Goal: Task Accomplishment & Management: Use online tool/utility

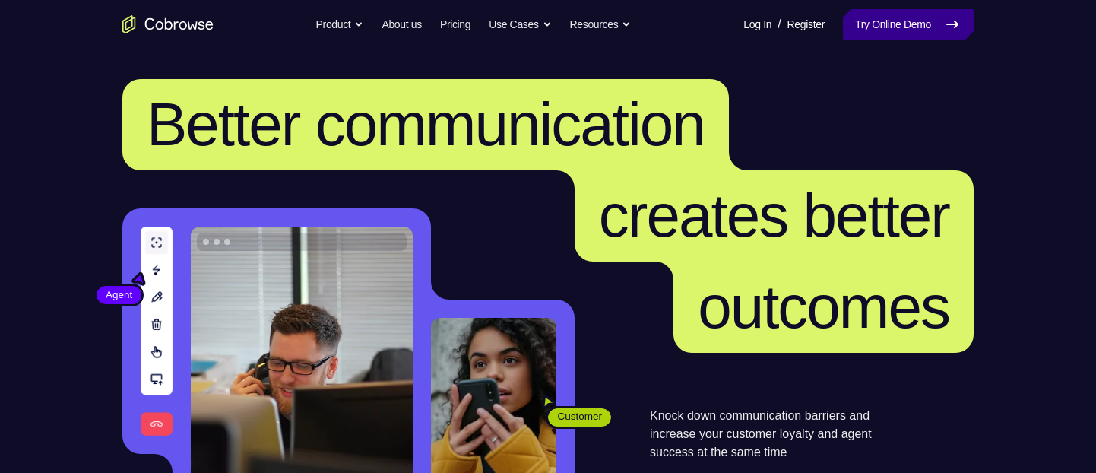
click at [886, 32] on link "Try Online Demo" at bounding box center [908, 24] width 131 height 30
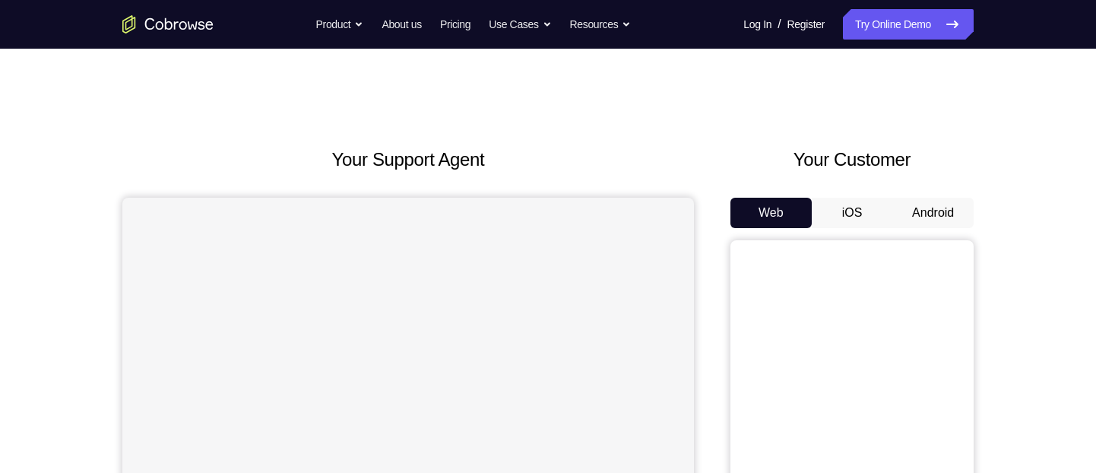
click at [950, 208] on button "Android" at bounding box center [932, 213] width 81 height 30
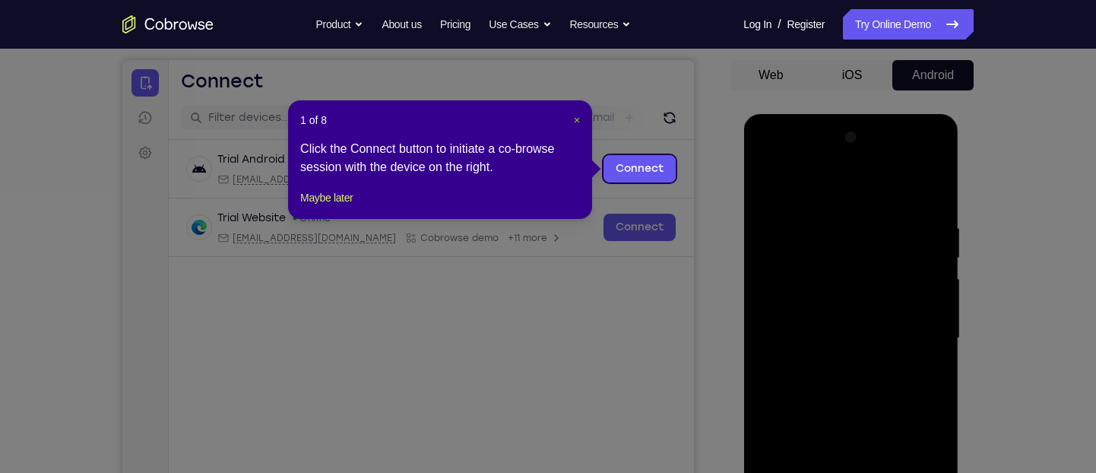
click at [574, 119] on span "×" at bounding box center [577, 120] width 6 height 12
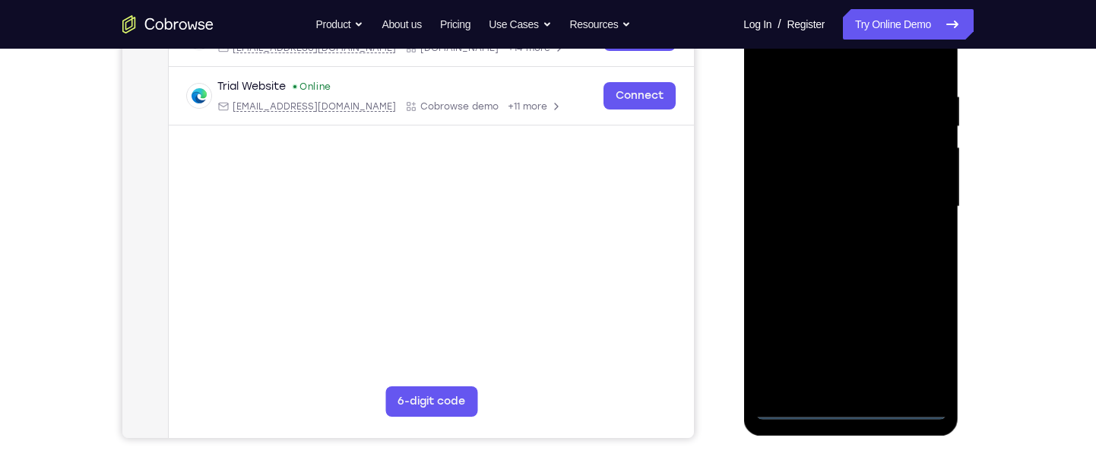
scroll to position [270, 0]
click at [836, 406] on div at bounding box center [849, 205] width 191 height 425
click at [922, 340] on div at bounding box center [849, 205] width 191 height 425
click at [810, 58] on div at bounding box center [849, 205] width 191 height 425
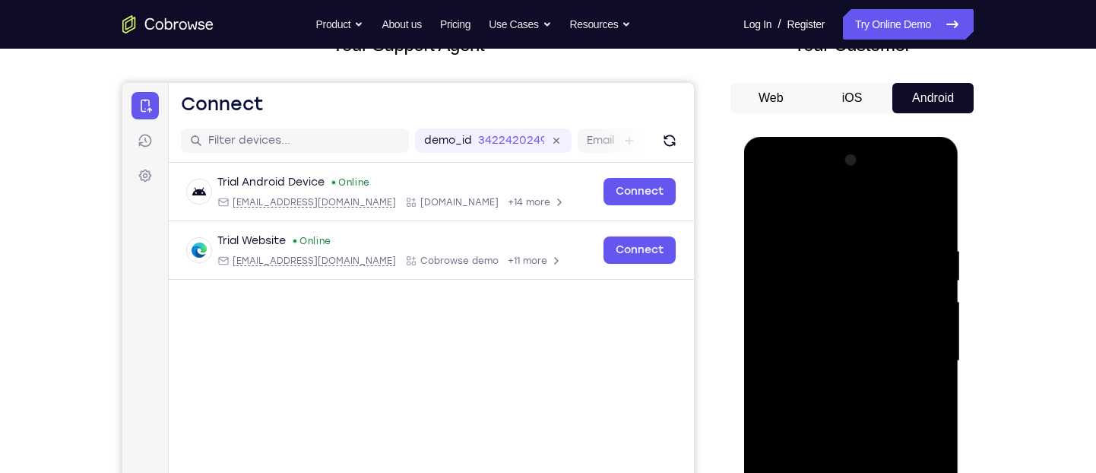
scroll to position [112, 0]
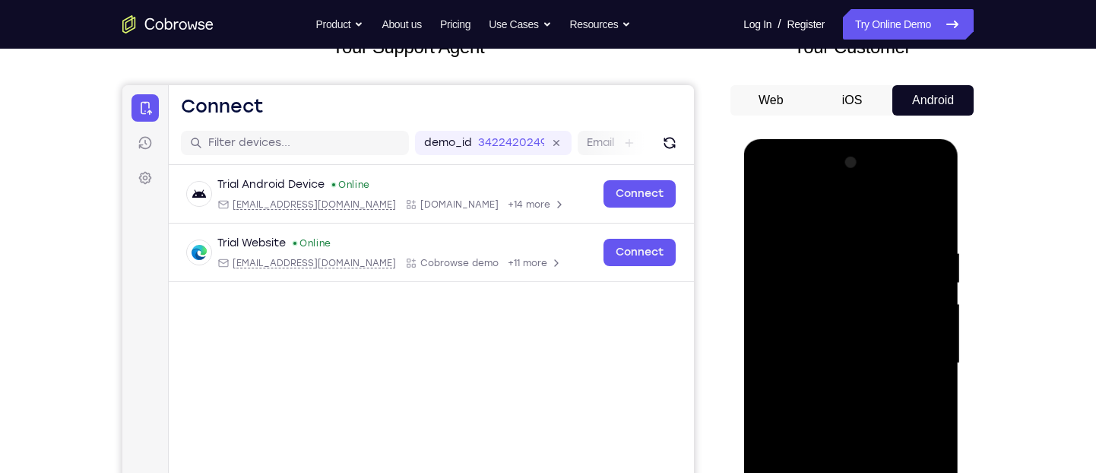
click at [912, 349] on div at bounding box center [849, 362] width 191 height 425
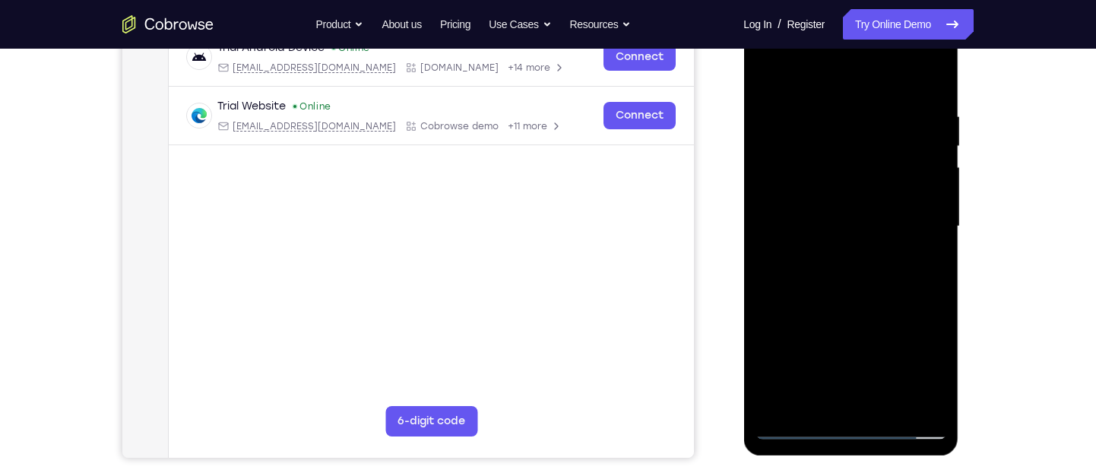
scroll to position [249, 0]
click at [828, 255] on div at bounding box center [849, 226] width 191 height 425
click at [874, 209] on div at bounding box center [849, 226] width 191 height 425
click at [829, 239] on div at bounding box center [849, 226] width 191 height 425
click at [843, 217] on div at bounding box center [849, 226] width 191 height 425
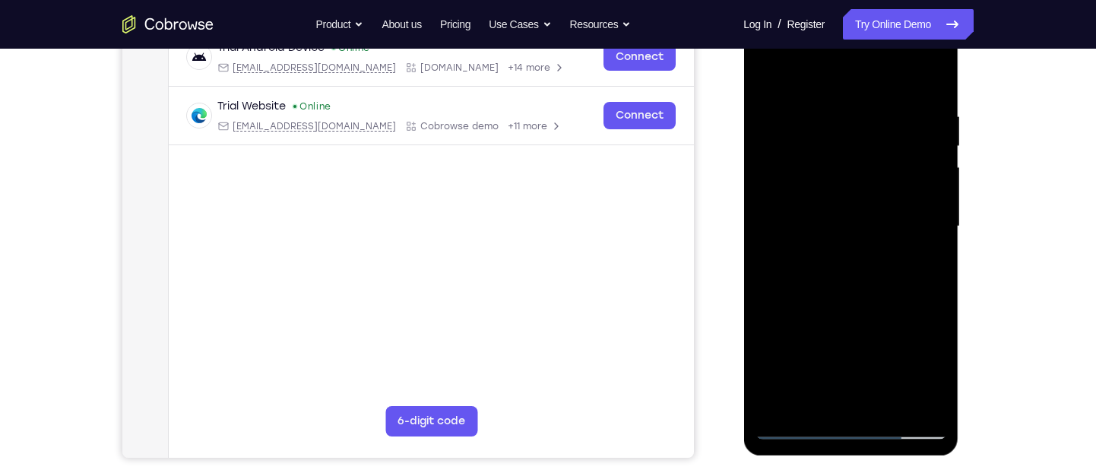
click at [846, 270] on div at bounding box center [849, 226] width 191 height 425
click at [846, 267] on div at bounding box center [849, 226] width 191 height 425
click at [846, 278] on div at bounding box center [849, 226] width 191 height 425
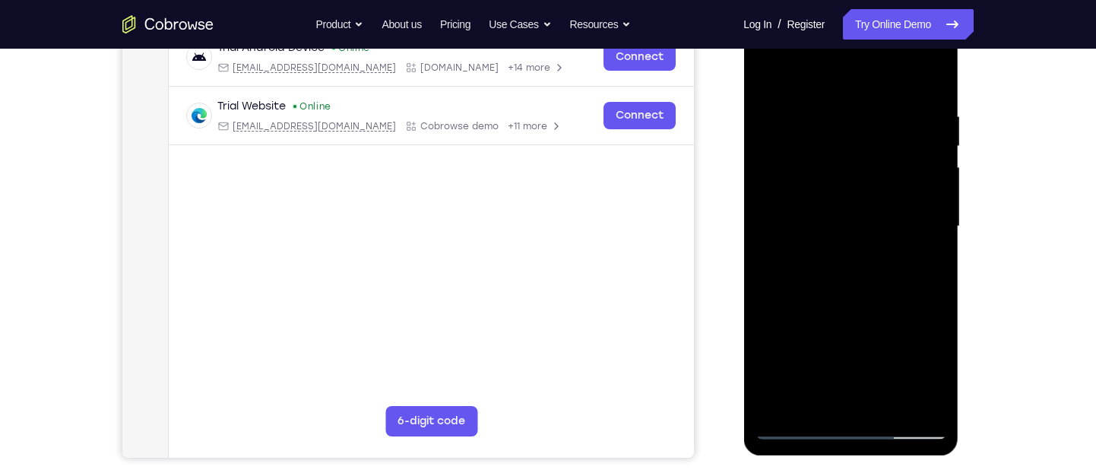
click at [846, 278] on div at bounding box center [849, 226] width 191 height 425
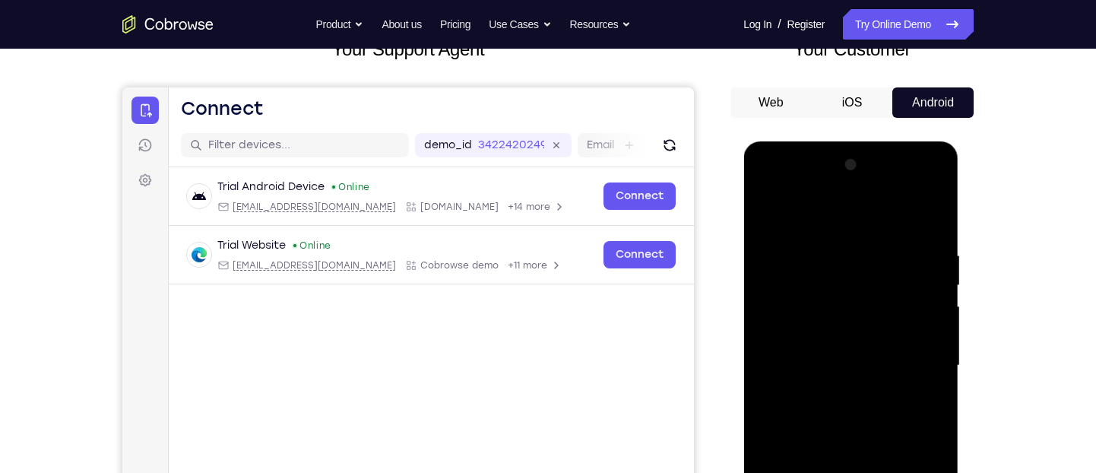
click at [933, 226] on div at bounding box center [849, 365] width 191 height 425
click at [934, 215] on div at bounding box center [849, 365] width 191 height 425
click at [766, 209] on div at bounding box center [849, 365] width 191 height 425
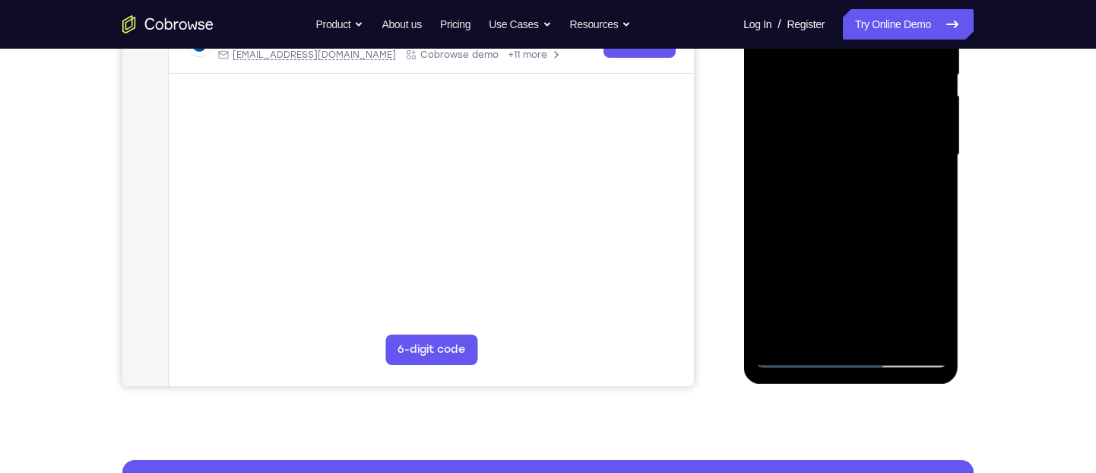
scroll to position [325, 0]
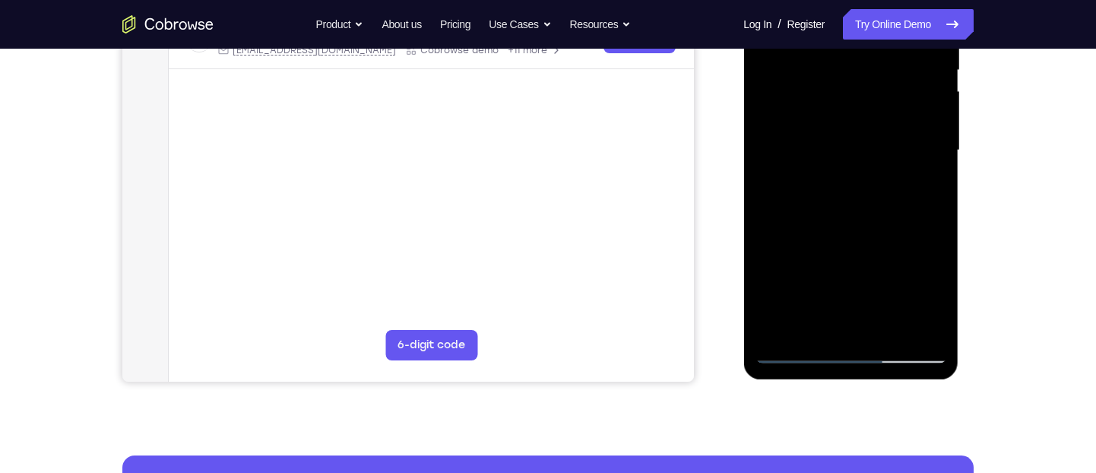
click at [885, 334] on div at bounding box center [849, 150] width 191 height 425
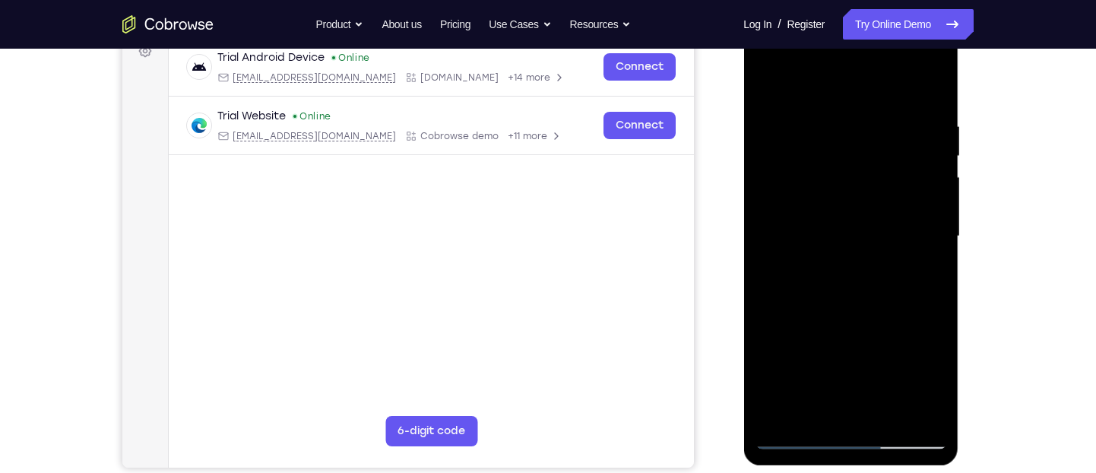
scroll to position [306, 0]
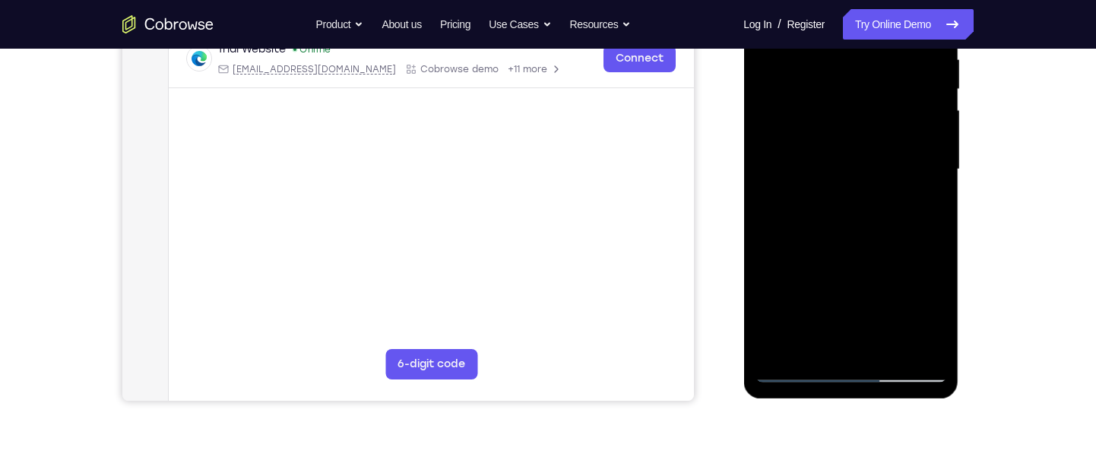
click at [885, 348] on div at bounding box center [849, 169] width 191 height 425
click at [849, 255] on div at bounding box center [849, 169] width 191 height 425
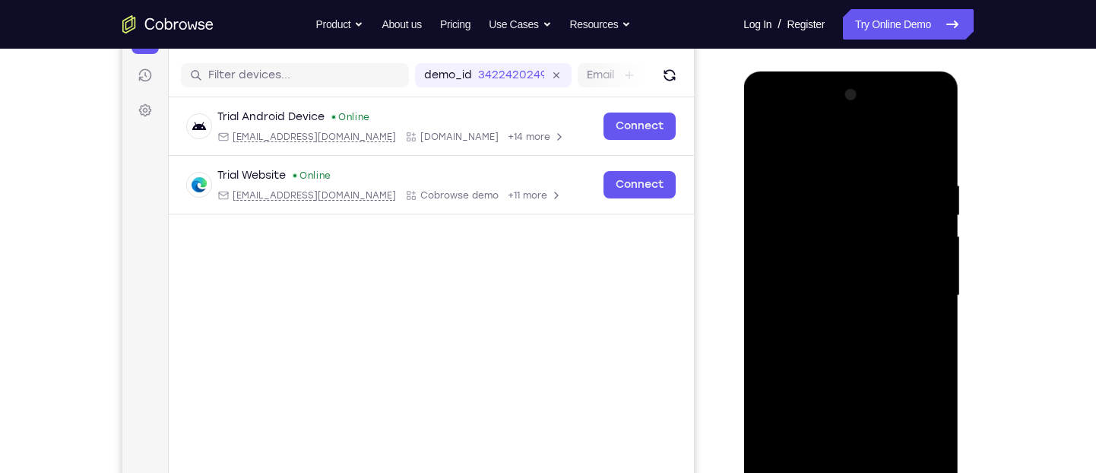
scroll to position [179, 0]
click at [772, 144] on div at bounding box center [849, 296] width 191 height 425
click at [825, 180] on div at bounding box center [849, 296] width 191 height 425
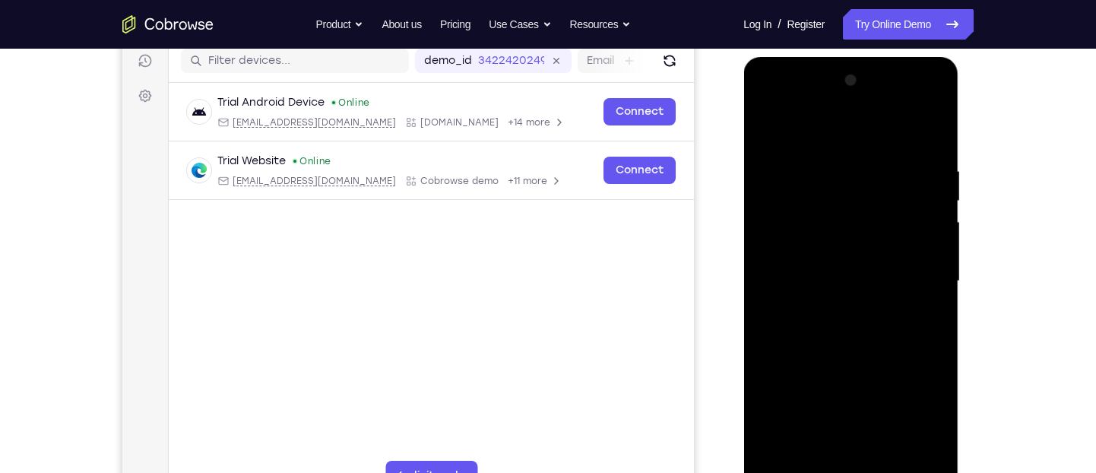
scroll to position [203, 0]
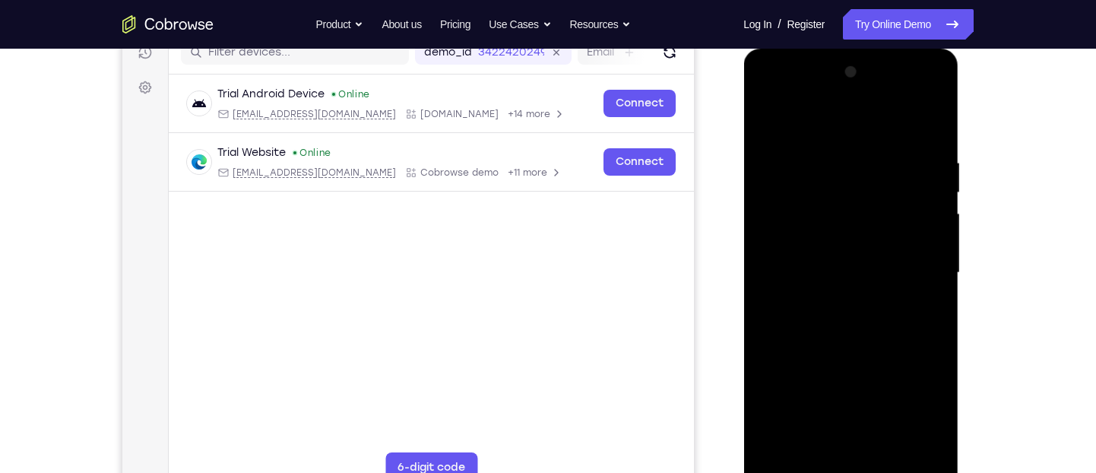
click at [931, 267] on div at bounding box center [849, 272] width 191 height 425
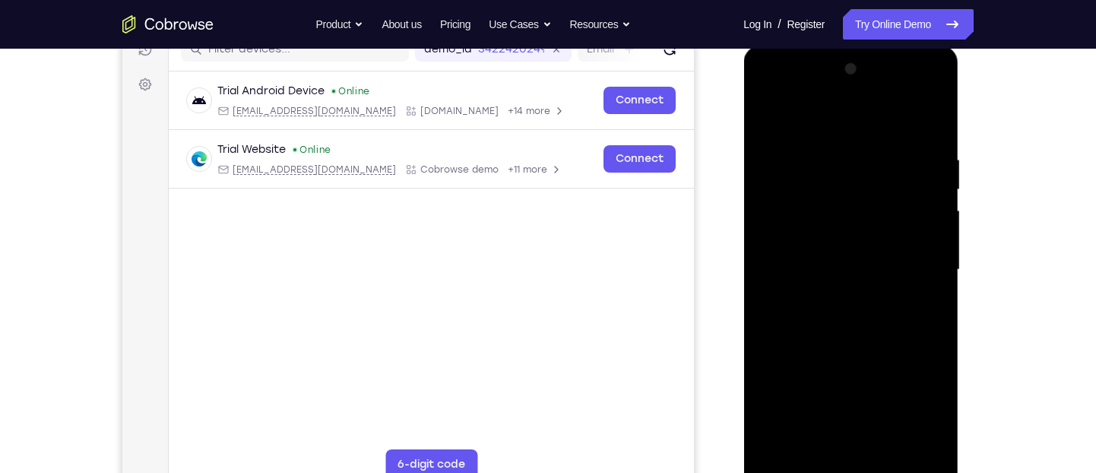
scroll to position [207, 0]
click at [931, 266] on div at bounding box center [849, 268] width 191 height 425
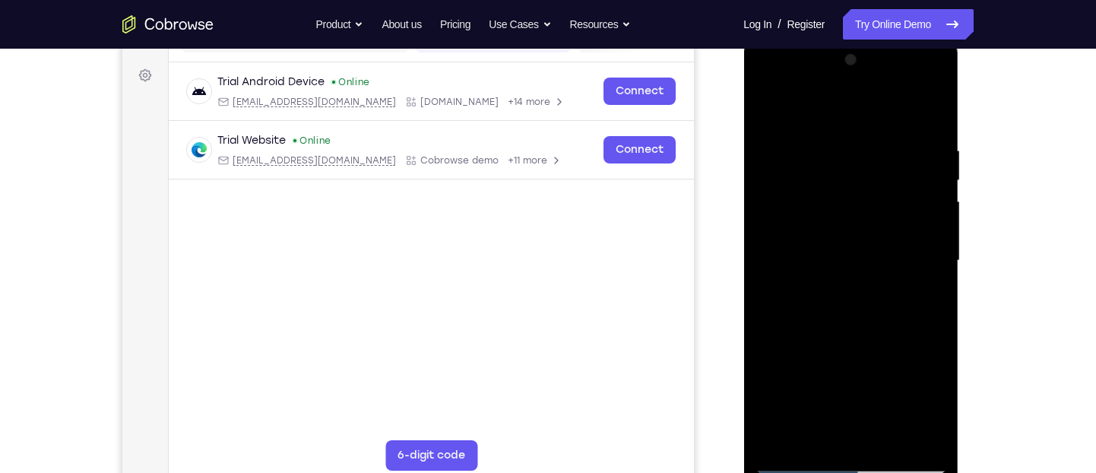
scroll to position [216, 0]
click at [925, 289] on div at bounding box center [849, 259] width 191 height 425
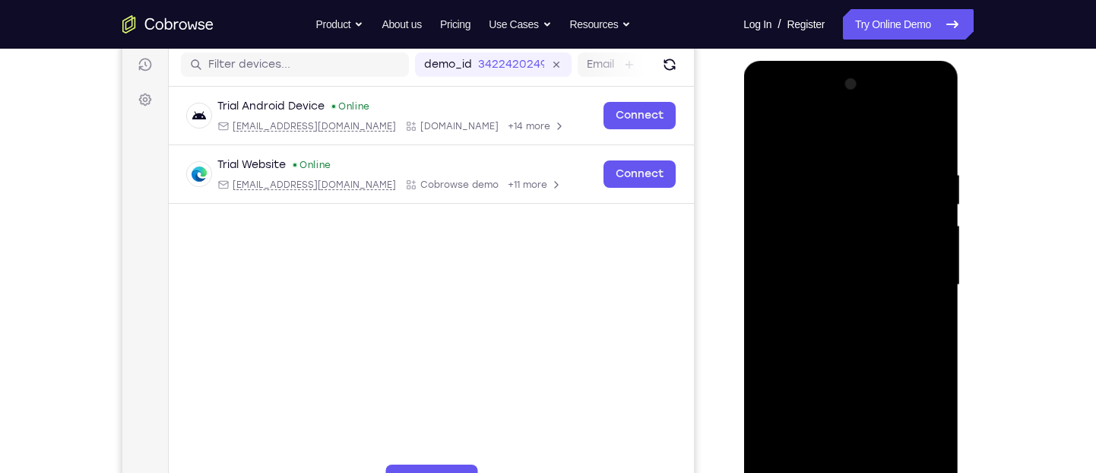
scroll to position [193, 0]
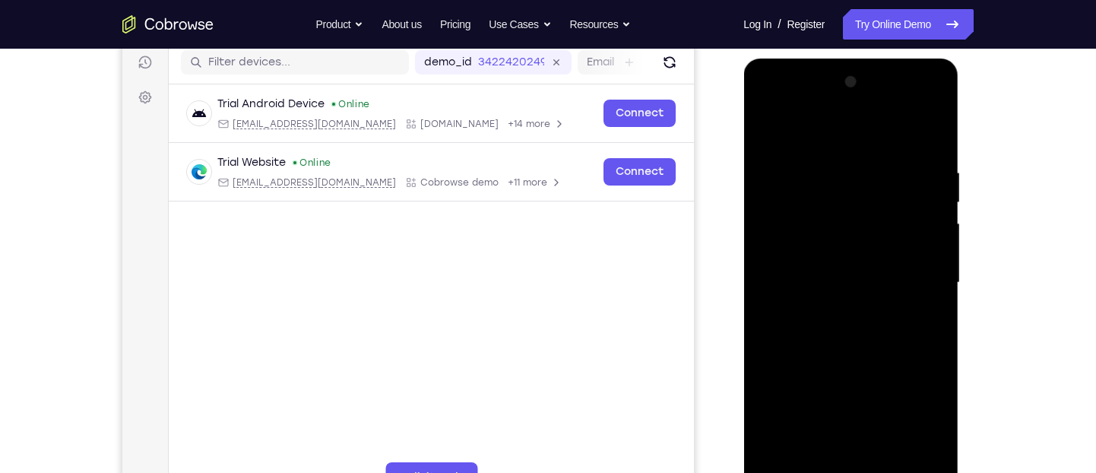
drag, startPoint x: 925, startPoint y: 302, endPoint x: 764, endPoint y: 275, distance: 164.1
click at [764, 275] on div at bounding box center [849, 282] width 191 height 425
drag, startPoint x: 784, startPoint y: 276, endPoint x: 920, endPoint y: 267, distance: 136.3
click at [920, 267] on div at bounding box center [849, 282] width 191 height 425
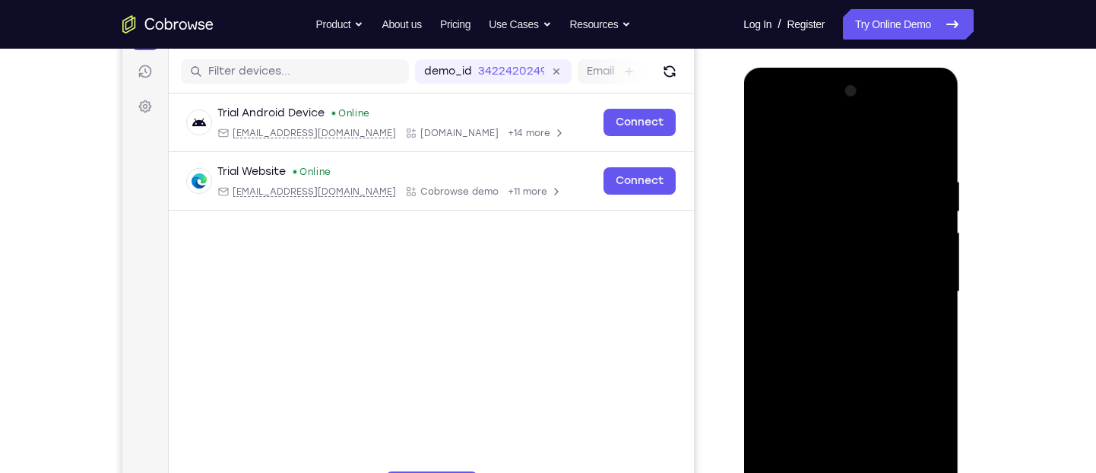
scroll to position [185, 0]
click at [925, 289] on div at bounding box center [849, 290] width 191 height 425
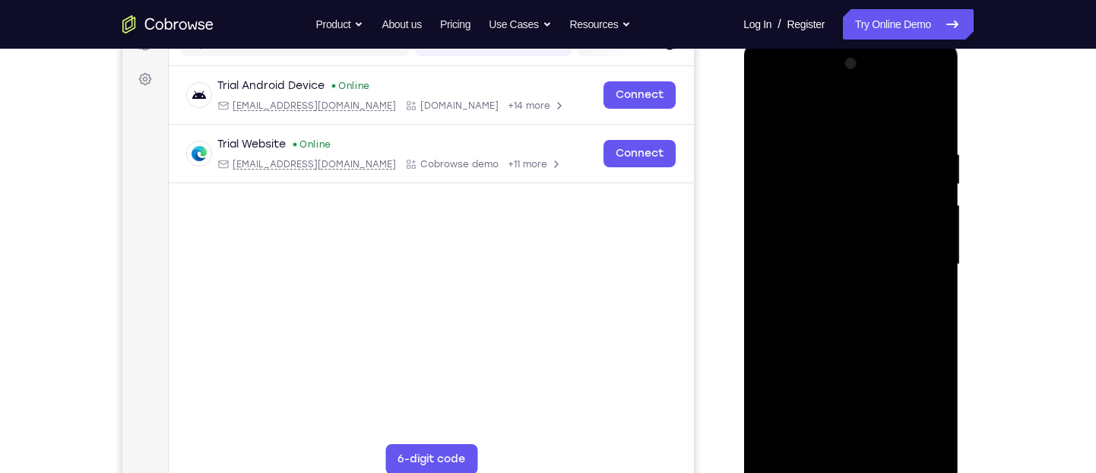
scroll to position [213, 0]
click at [925, 267] on div at bounding box center [849, 262] width 191 height 425
click at [938, 255] on div at bounding box center [849, 262] width 191 height 425
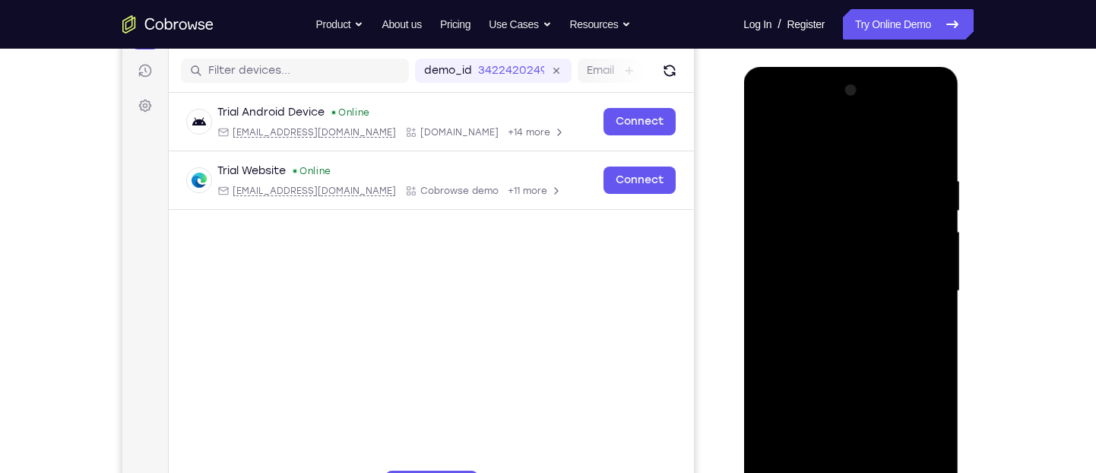
scroll to position [184, 0]
drag, startPoint x: 806, startPoint y: 270, endPoint x: 921, endPoint y: 251, distance: 116.2
click at [921, 251] on div at bounding box center [849, 291] width 191 height 425
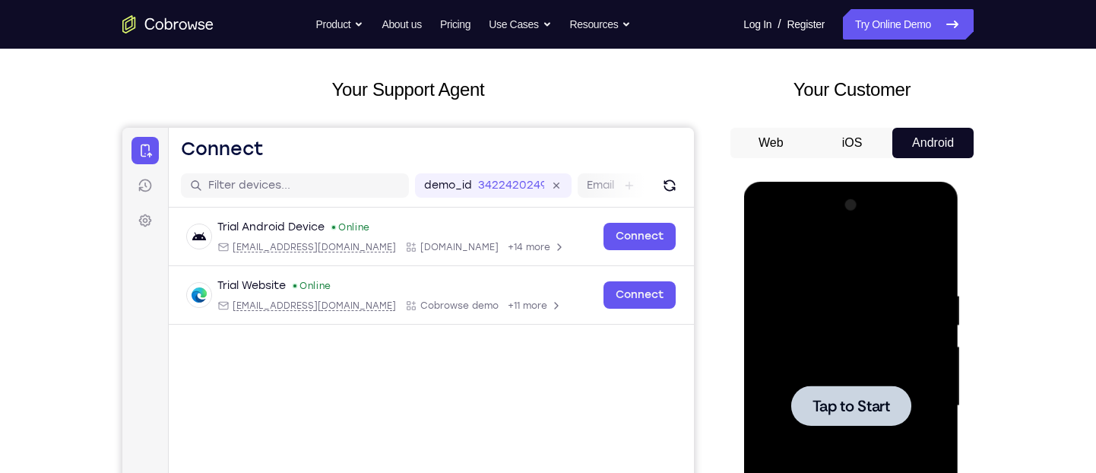
scroll to position [306, 0]
